Goal: Task Accomplishment & Management: Use online tool/utility

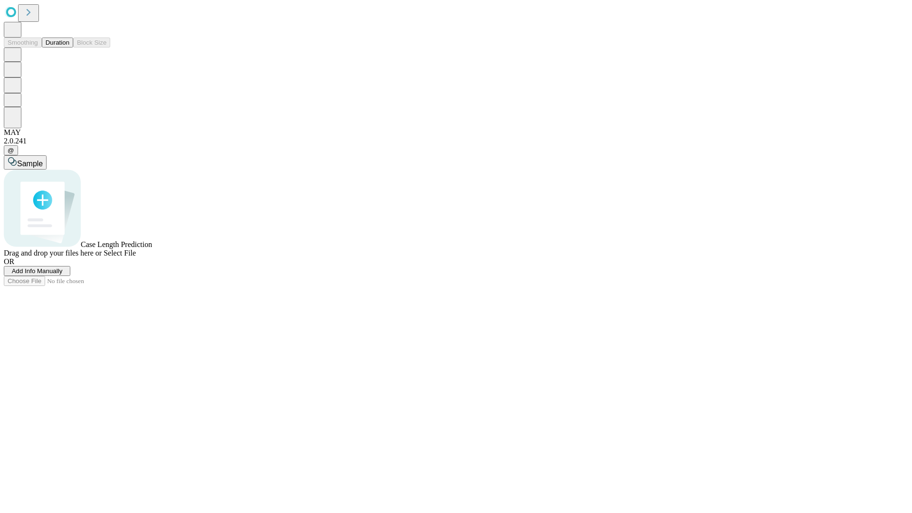
click at [69, 48] on button "Duration" at bounding box center [57, 43] width 31 height 10
click at [63, 275] on span "Add Info Manually" at bounding box center [37, 270] width 51 height 7
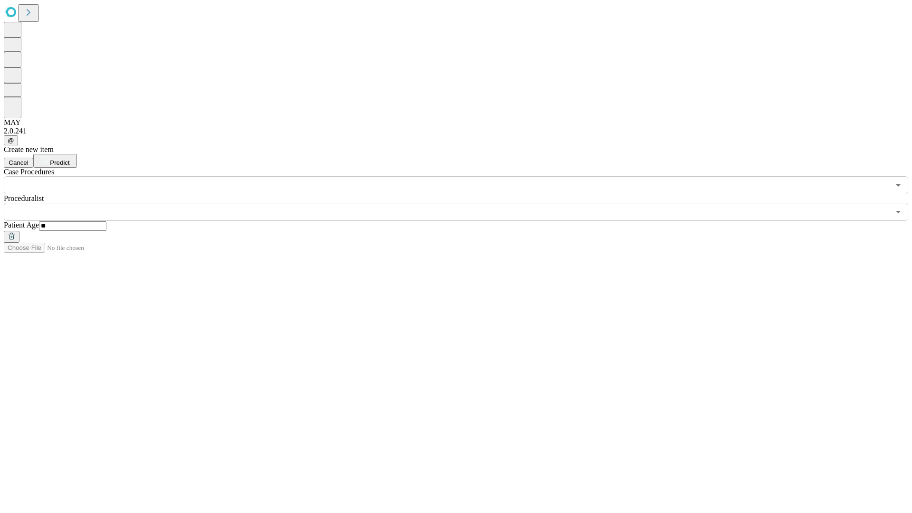
type input "**"
click at [463, 203] on input "text" at bounding box center [447, 212] width 886 height 18
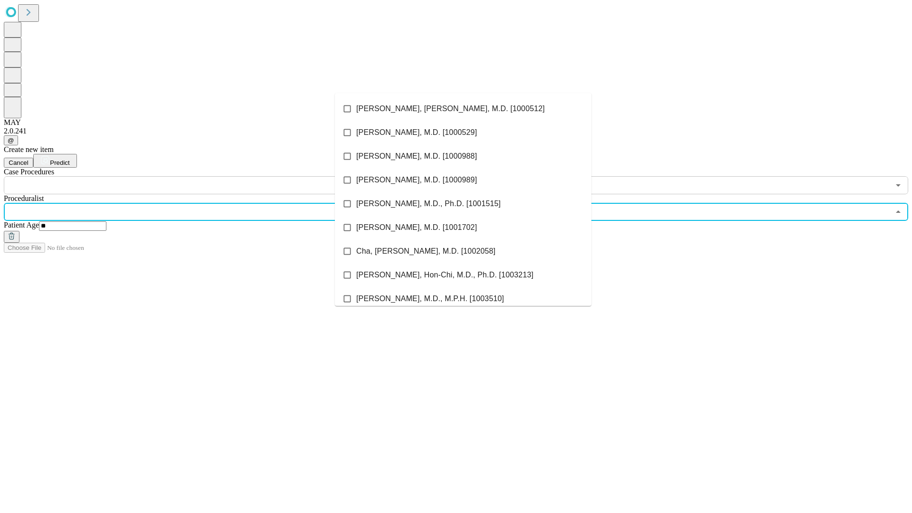
click at [463, 109] on li "[PERSON_NAME], [PERSON_NAME], M.D. [1000512]" at bounding box center [463, 109] width 257 height 24
click at [200, 176] on input "text" at bounding box center [447, 185] width 886 height 18
